Goal: Information Seeking & Learning: Learn about a topic

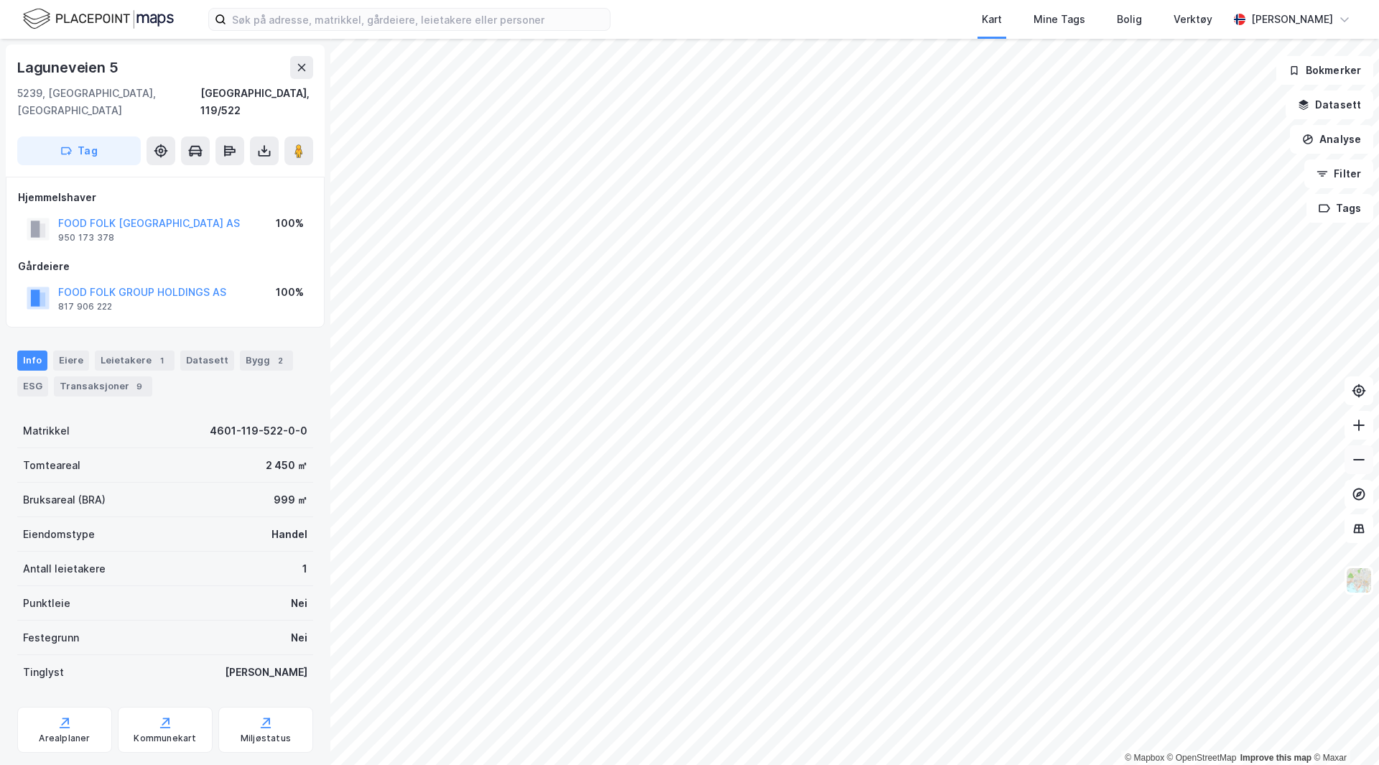
click at [1368, 459] on button at bounding box center [1358, 459] width 29 height 29
